Goal: Transaction & Acquisition: Purchase product/service

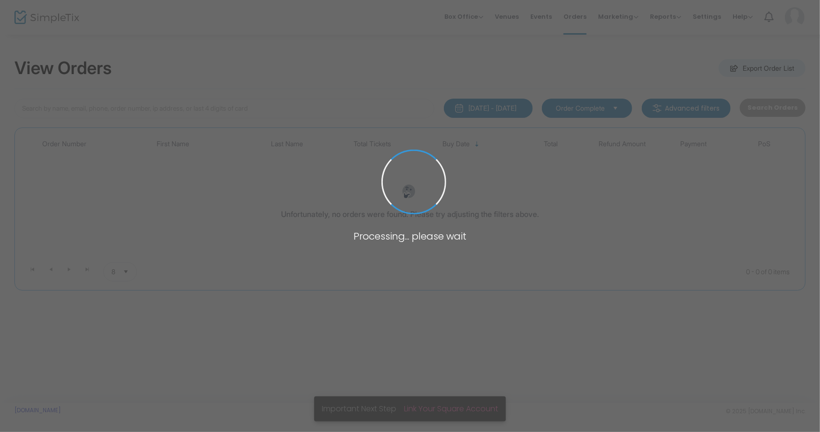
type input "hazelhurst"
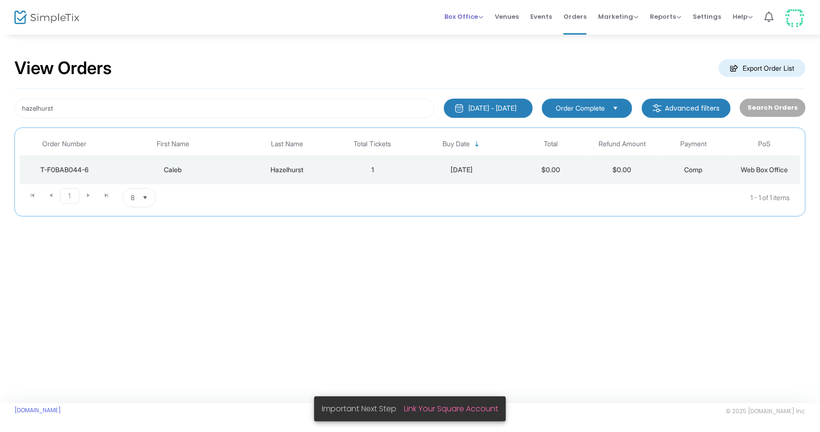
click at [466, 16] on span "Box Office" at bounding box center [463, 16] width 39 height 9
click at [472, 33] on li "Sell Tickets" at bounding box center [478, 32] width 69 height 19
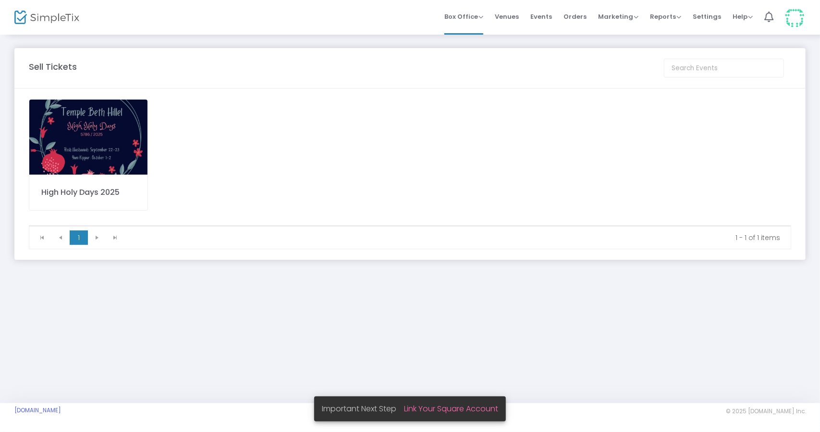
click at [70, 144] on img at bounding box center [88, 136] width 118 height 75
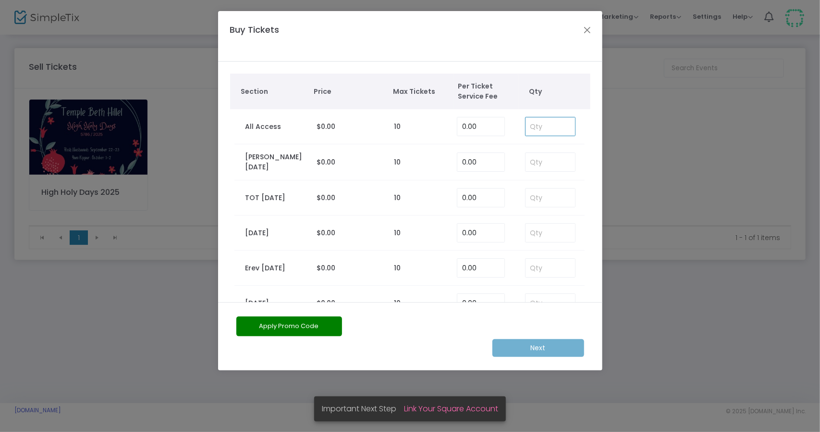
click at [545, 129] on input at bounding box center [551, 126] width 50 height 18
type input "1"
click at [525, 342] on m-button "Next" at bounding box center [539, 348] width 92 height 18
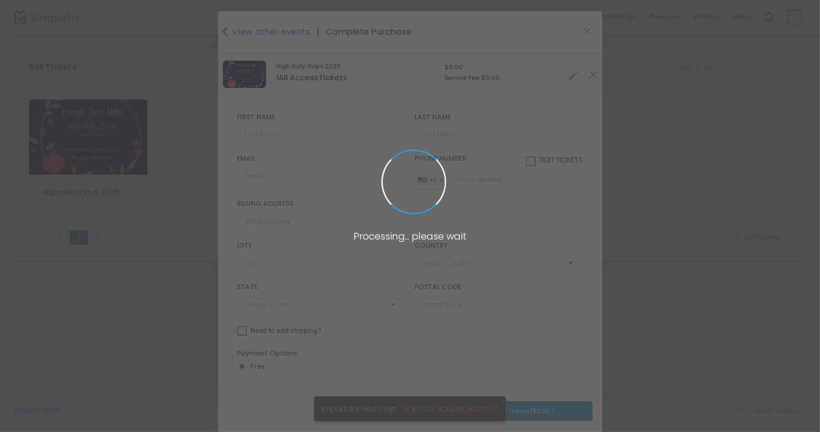
type input "[GEOGRAPHIC_DATA]"
type input "[US_STATE]"
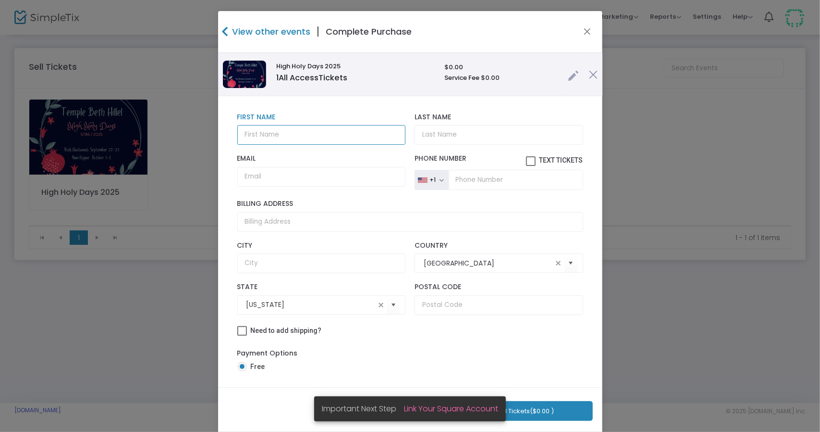
click at [262, 137] on input "text" at bounding box center [321, 135] width 168 height 20
type input "[PERSON_NAME]"
type input "Hazlehurst"
paste input "[PERSON_NAME][EMAIL_ADDRESS][DOMAIN_NAME]"
type input "[PERSON_NAME][EMAIL_ADDRESS][DOMAIN_NAME]"
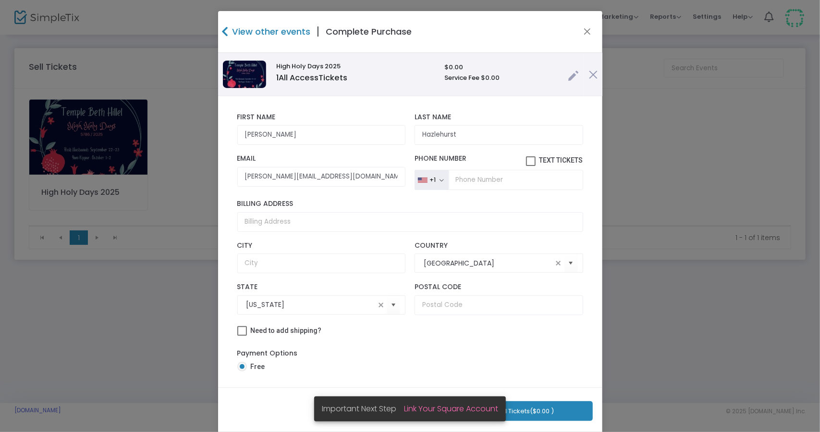
click at [529, 411] on button "Purchase 1 Tickets ($0.00 )" at bounding box center [514, 411] width 157 height 20
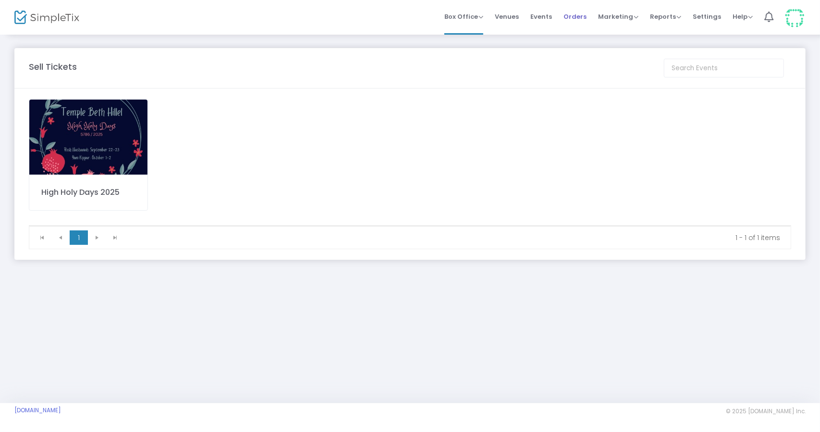
click at [585, 12] on span "Orders" at bounding box center [575, 16] width 23 height 25
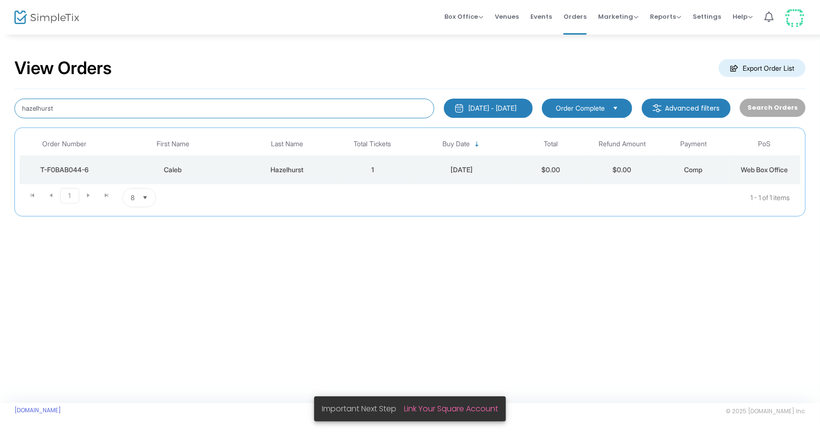
drag, startPoint x: 108, startPoint y: 111, endPoint x: 0, endPoint y: 91, distance: 109.9
click at [0, 91] on div "View Orders Export Order List hazelhurst [DATE] - [DATE] Last 30 Days [DATE] [D…" at bounding box center [410, 142] width 820 height 216
type input "a"
type input "[PERSON_NAME]"
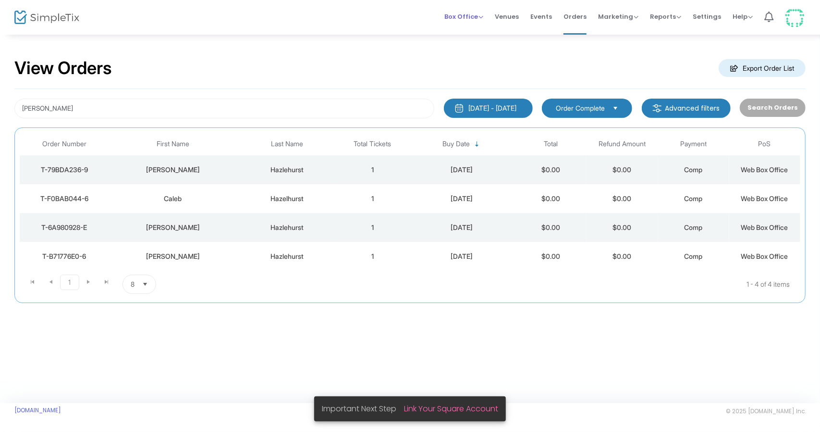
click at [459, 12] on span "Box Office" at bounding box center [463, 16] width 39 height 9
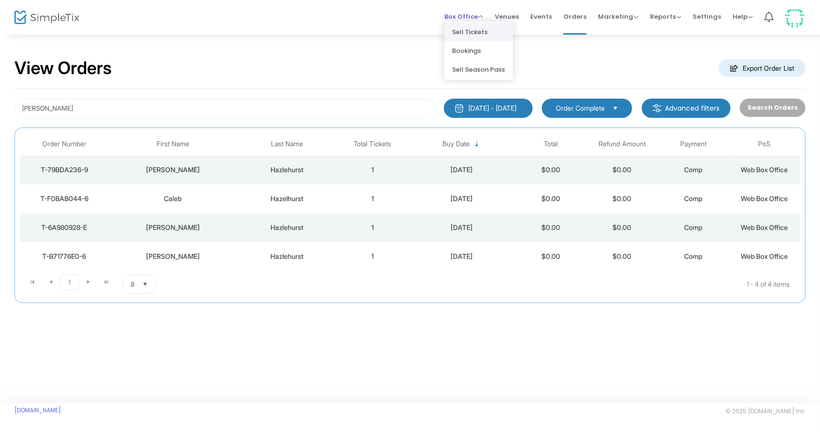
click at [470, 28] on li "Sell Tickets" at bounding box center [478, 32] width 69 height 19
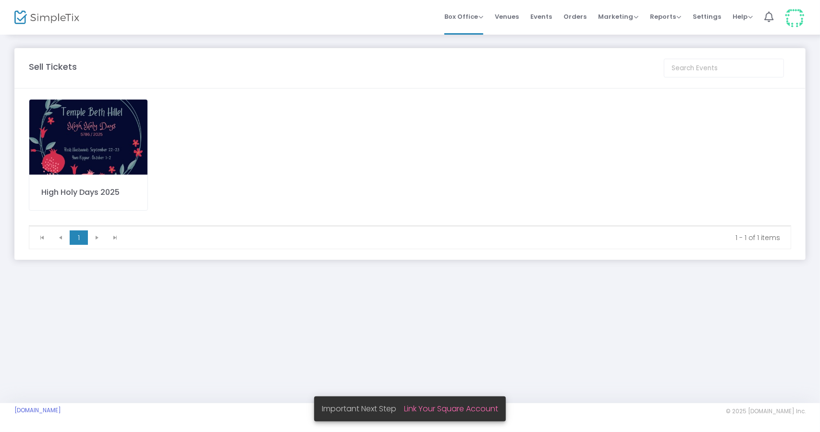
click at [85, 130] on img at bounding box center [88, 136] width 118 height 75
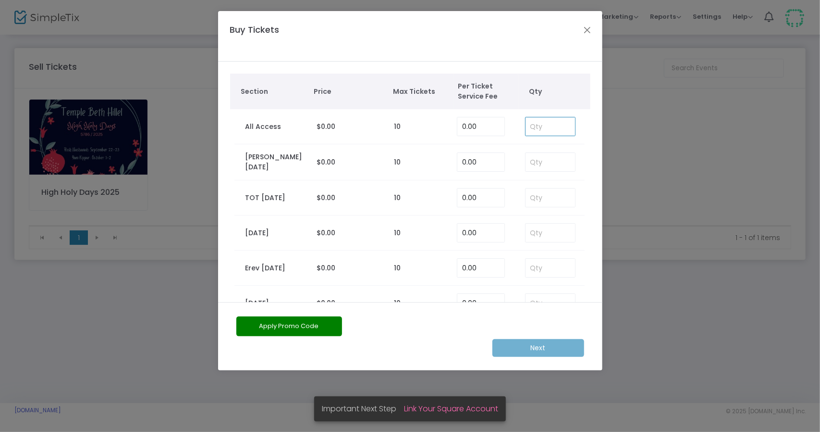
click at [540, 128] on input at bounding box center [551, 126] width 50 height 18
type input "1"
click at [553, 349] on m-button "Next" at bounding box center [539, 348] width 92 height 18
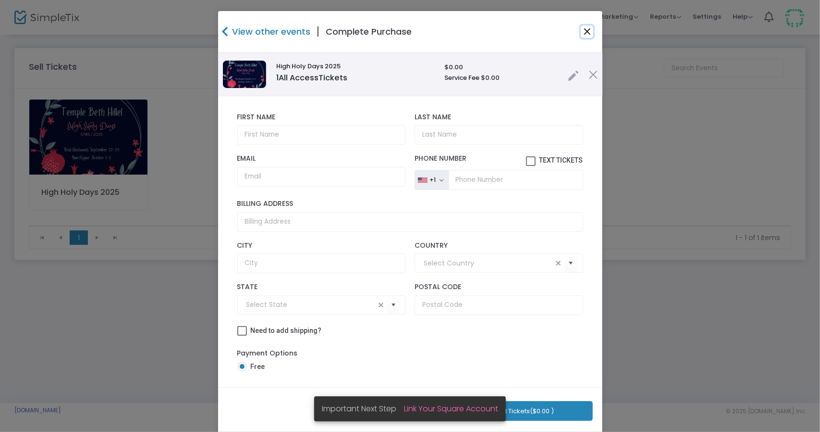
click at [582, 31] on button "Close" at bounding box center [587, 31] width 12 height 12
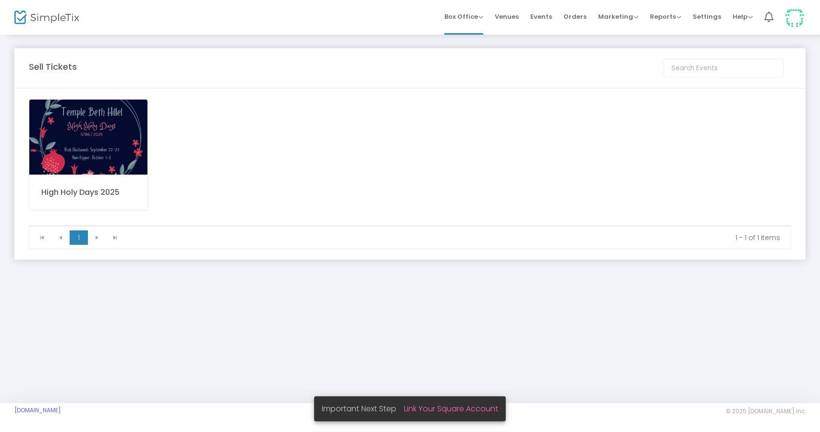
click at [122, 129] on img at bounding box center [88, 136] width 118 height 75
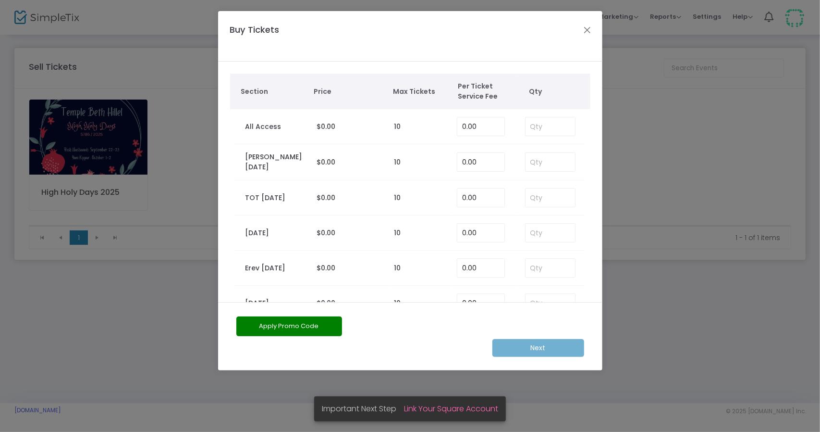
scroll to position [100, 0]
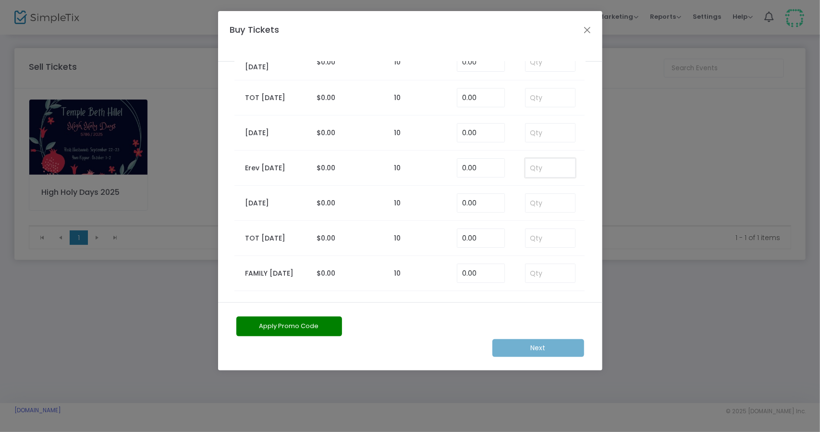
click at [544, 169] on input at bounding box center [551, 168] width 50 height 18
type input "1"
click at [528, 346] on m-button "Next" at bounding box center [539, 348] width 92 height 18
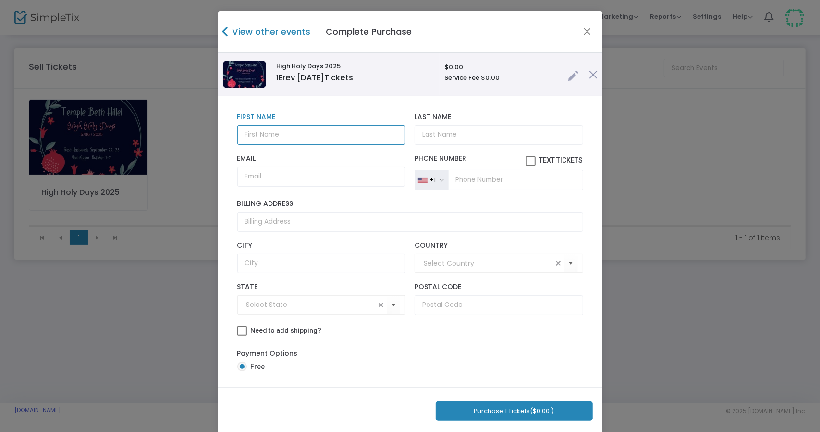
click at [282, 142] on input "text" at bounding box center [321, 135] width 168 height 20
type input "[PERSON_NAME]"
paste input "[PERSON_NAME][EMAIL_ADDRESS][PERSON_NAME][DOMAIN_NAME]"
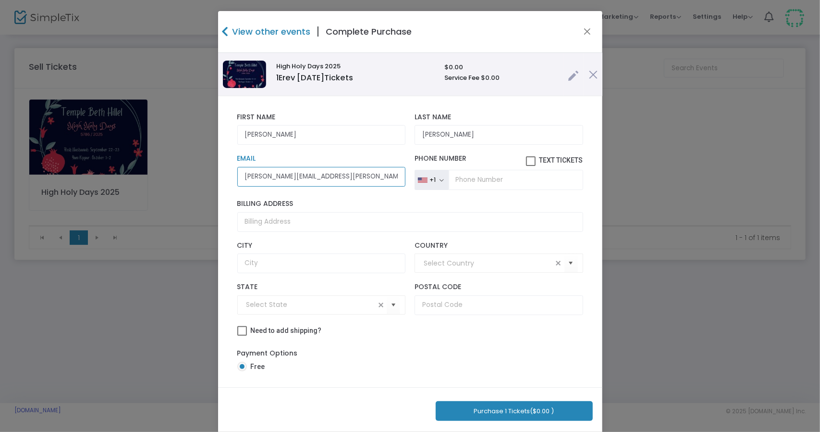
type input "[PERSON_NAME][EMAIL_ADDRESS][PERSON_NAME][DOMAIN_NAME]"
click at [518, 412] on button "Purchase 1 Tickets ($0.00 )" at bounding box center [514, 411] width 157 height 20
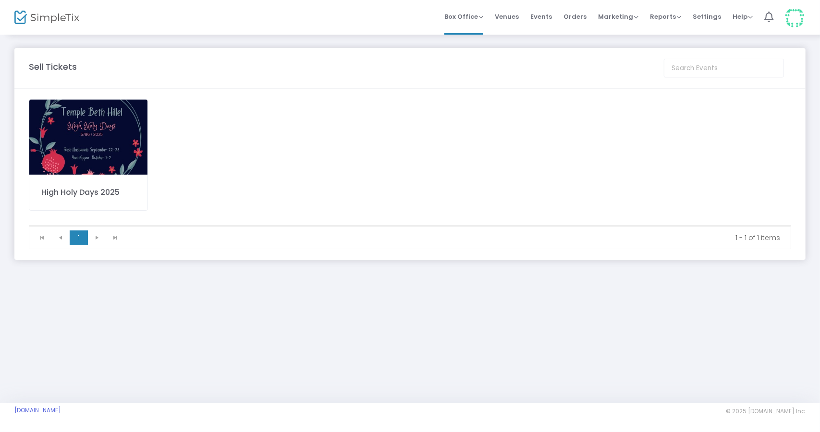
click at [105, 138] on img at bounding box center [88, 136] width 118 height 75
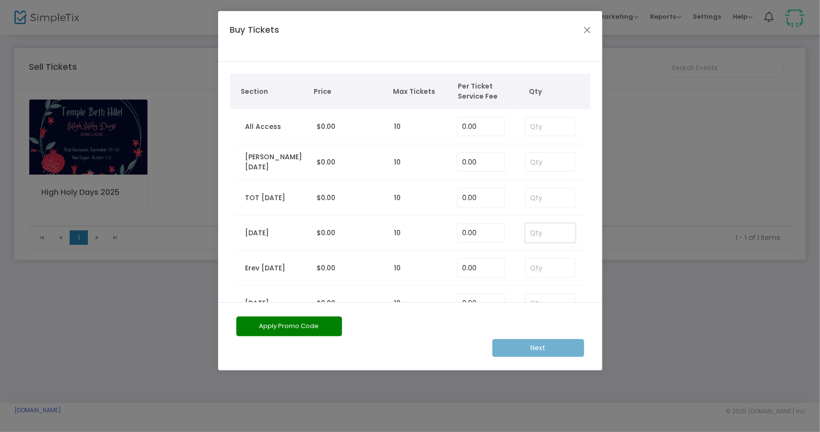
click at [538, 236] on input at bounding box center [551, 232] width 50 height 18
type input "1"
click at [529, 347] on m-button "Next" at bounding box center [539, 348] width 92 height 18
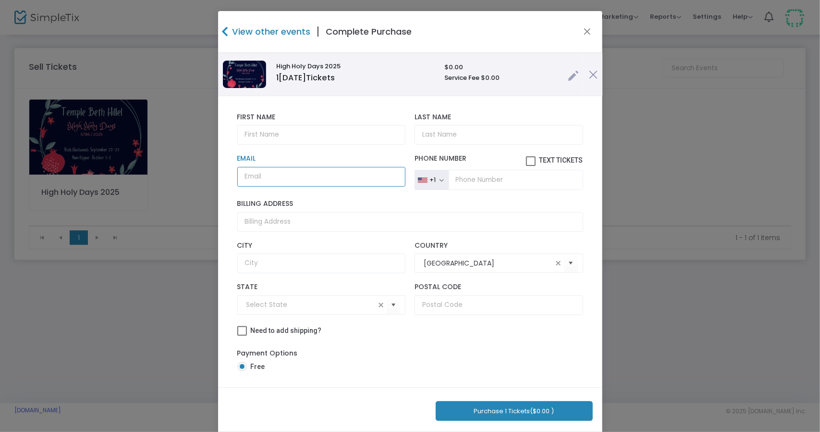
paste input "[PERSON_NAME][EMAIL_ADDRESS][PERSON_NAME][DOMAIN_NAME]"
type input "[PERSON_NAME][EMAIL_ADDRESS][PERSON_NAME][DOMAIN_NAME]"
drag, startPoint x: 315, startPoint y: 179, endPoint x: 168, endPoint y: 173, distance: 146.7
click at [168, 173] on ngb-modal-window "View other events | Complete Purchase High Holy Days 2025 1 [DATE] Tickets $0.0…" at bounding box center [410, 216] width 820 height 432
